Goal: Complete application form

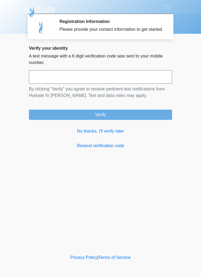
click at [107, 134] on link "No thanks, I'll verify later" at bounding box center [100, 131] width 143 height 6
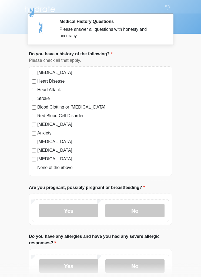
click at [37, 133] on label "Anxiety" at bounding box center [103, 133] width 132 height 6
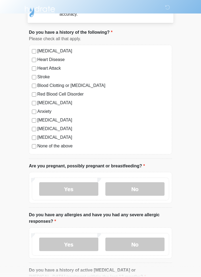
click at [139, 190] on label "No" at bounding box center [134, 189] width 59 height 13
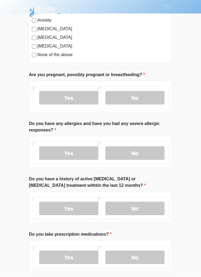
scroll to position [115, 0]
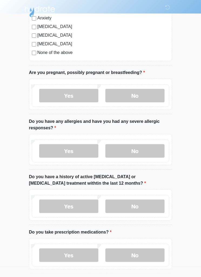
click at [146, 153] on label "No" at bounding box center [134, 150] width 59 height 13
click at [146, 210] on label "No" at bounding box center [134, 206] width 59 height 13
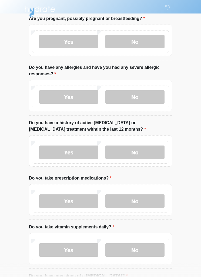
scroll to position [171, 0]
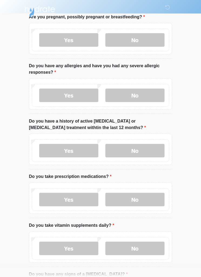
click at [141, 205] on label "No" at bounding box center [134, 199] width 59 height 13
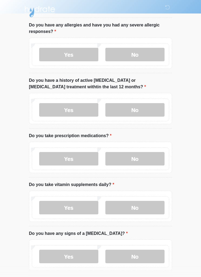
scroll to position [212, 0]
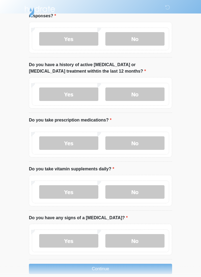
click at [77, 192] on label "Yes" at bounding box center [68, 191] width 59 height 13
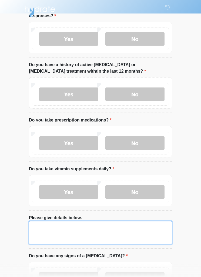
click at [90, 229] on textarea "Please give details below." at bounding box center [100, 232] width 143 height 23
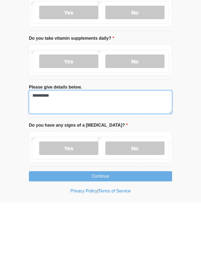
type textarea "*********"
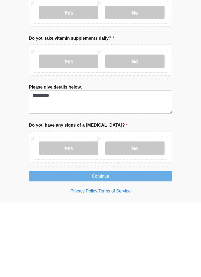
click at [143, 216] on label "No" at bounding box center [134, 222] width 59 height 13
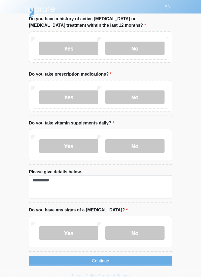
click at [121, 262] on button "Continue" at bounding box center [100, 261] width 143 height 10
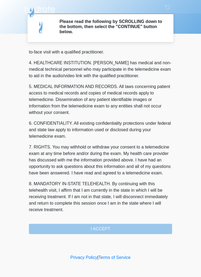
scroll to position [151, 0]
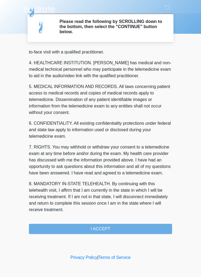
click at [126, 231] on button "I ACCEPT" at bounding box center [100, 229] width 143 height 10
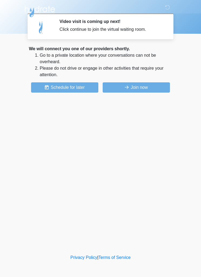
click at [123, 90] on button "Join now" at bounding box center [136, 87] width 67 height 10
